Goal: Communication & Community: Answer question/provide support

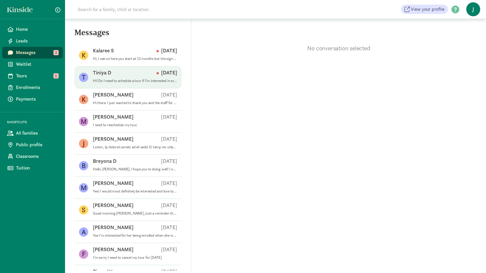
click at [140, 81] on p "Hi! Do I need to schedule a tour if I’m interested in school aged care for next…" at bounding box center [135, 80] width 84 height 5
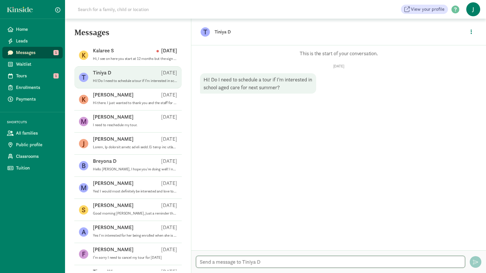
click at [271, 261] on textarea at bounding box center [330, 261] width 269 height 12
type textarea "I"
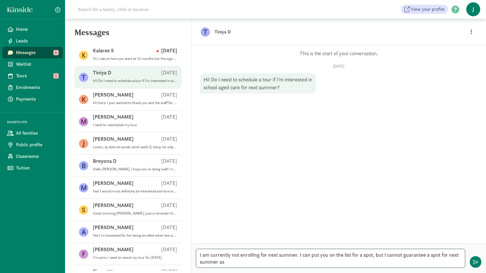
click at [227, 262] on textarea "I am currently not enrolling for next summer. I can put you on the list for a s…" at bounding box center [330, 257] width 269 height 19
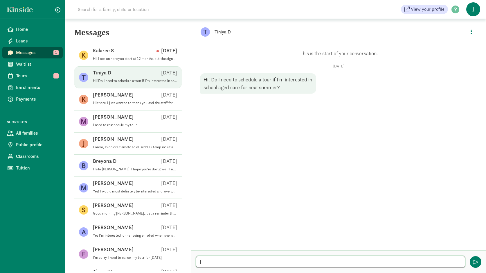
type textarea "I"
type textarea "n"
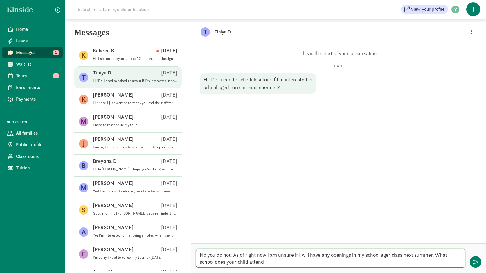
click at [268, 261] on textarea "No you do not. As of right now I am unsure if I will have any openings in my sc…" at bounding box center [330, 257] width 269 height 19
type textarea "No you do not. As of right now I am unsure if I will have any openings in my sc…"
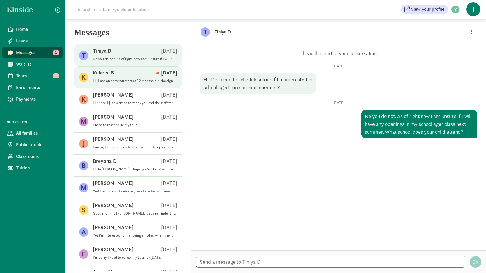
click at [131, 77] on div "Kalaree S [DATE]" at bounding box center [135, 73] width 84 height 9
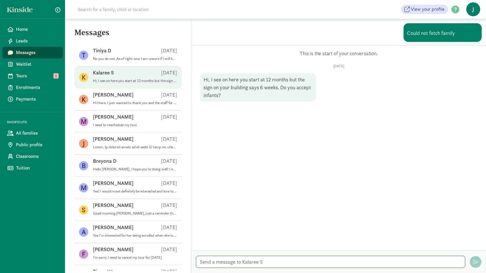
click at [245, 264] on textarea at bounding box center [330, 261] width 269 height 12
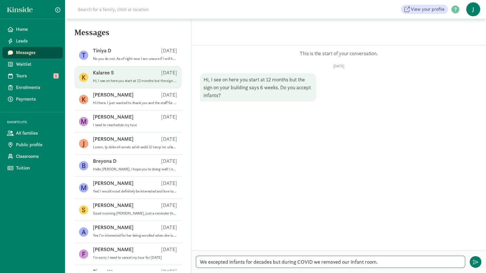
click at [384, 263] on textarea "We excepted infants for decades but during COVID we removed our infant room." at bounding box center [330, 261] width 269 height 12
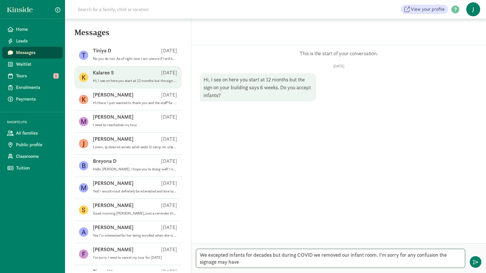
click at [243, 262] on textarea "We excepted infants for decades but during COVID we removed our infant room. I'…" at bounding box center [330, 257] width 269 height 19
click at [239, 262] on textarea "We excepted infants for decades but during COVID we removed our infant room. I'…" at bounding box center [330, 257] width 269 height 19
click at [262, 261] on textarea "We excepted infants for decades but during COVID we removed our infant room. I'…" at bounding box center [330, 257] width 269 height 19
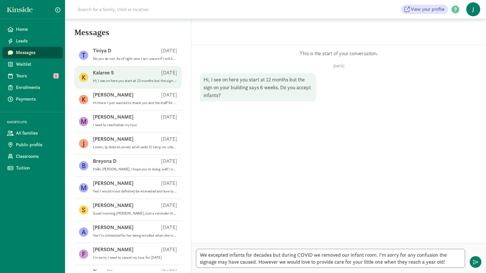
type textarea "We excepted infants for decades but during COVID we removed our infant room. I'…"
